Goal: Information Seeking & Learning: Learn about a topic

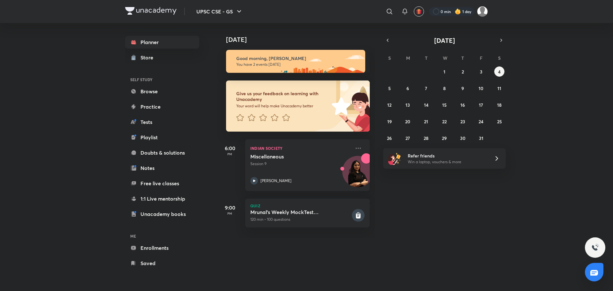
click at [387, 6] on div at bounding box center [389, 11] width 13 height 13
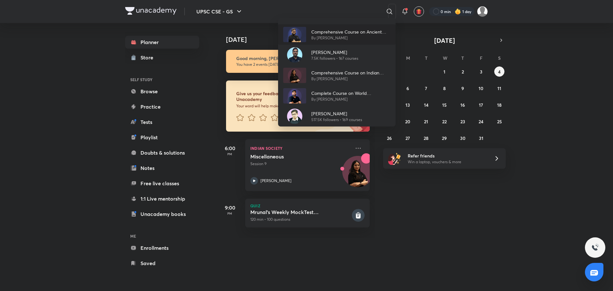
click at [311, 38] on p "By [PERSON_NAME]" at bounding box center [350, 38] width 79 height 6
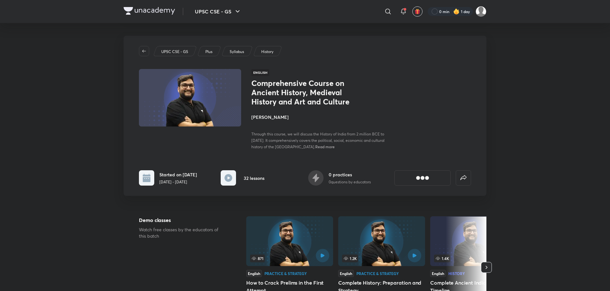
click at [264, 116] on h4 "[PERSON_NAME]" at bounding box center [322, 117] width 143 height 7
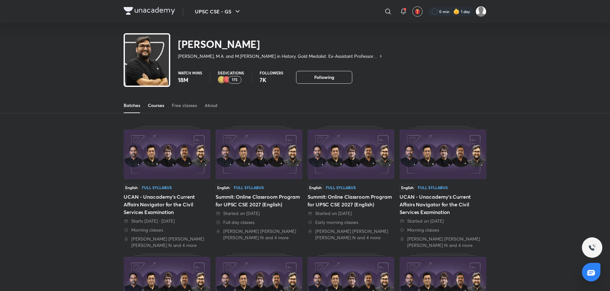
click at [153, 109] on link "Courses" at bounding box center [156, 105] width 16 height 15
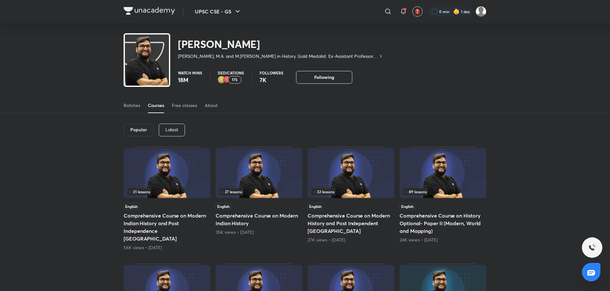
click at [166, 130] on p "Latest" at bounding box center [171, 129] width 13 height 5
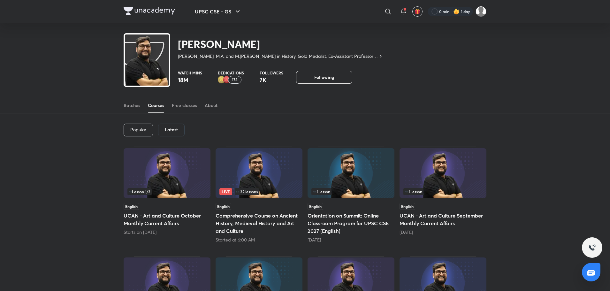
click at [261, 175] on img at bounding box center [259, 173] width 87 height 50
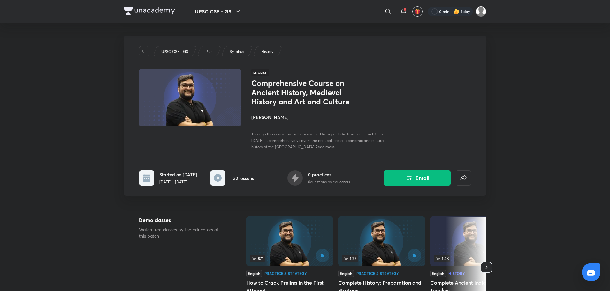
scroll to position [192, 0]
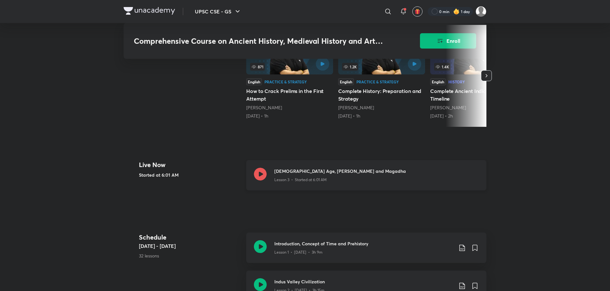
click at [295, 168] on h3 "[DEMOGRAPHIC_DATA] Age, [PERSON_NAME] and Magadha" at bounding box center [376, 171] width 204 height 7
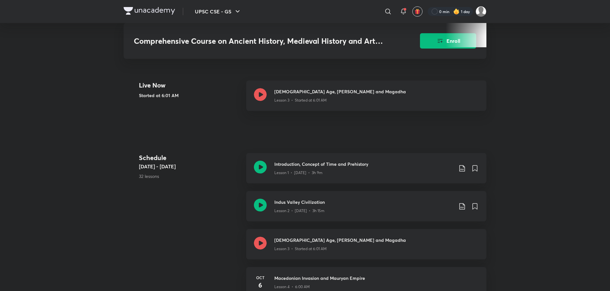
scroll to position [319, 0]
